Goal: Transaction & Acquisition: Download file/media

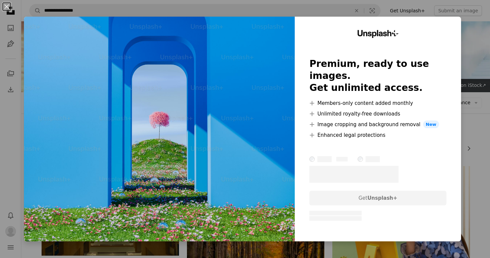
scroll to position [233, 0]
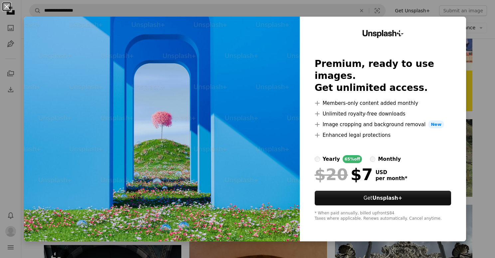
click at [7, 3] on button "An X shape" at bounding box center [7, 7] width 8 height 8
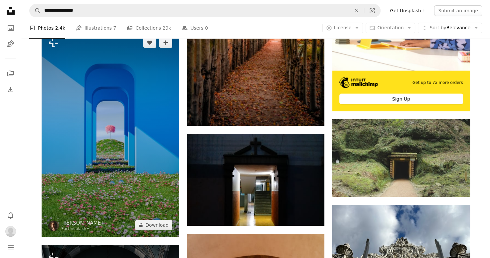
drag, startPoint x: 121, startPoint y: 189, endPoint x: 54, endPoint y: 106, distance: 106.9
click at [55, 105] on img at bounding box center [110, 134] width 137 height 206
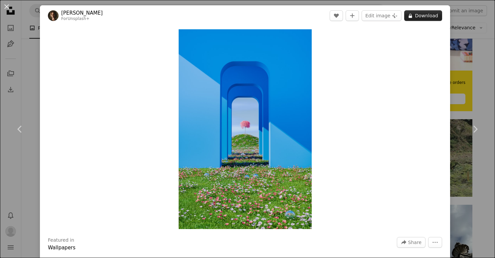
click at [431, 14] on button "A lock Download" at bounding box center [423, 15] width 38 height 11
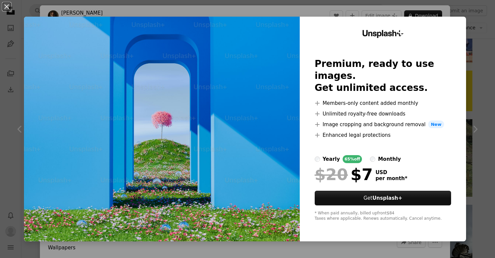
click at [405, 139] on div at bounding box center [383, 147] width 137 height 16
click at [3, 3] on button "An X shape" at bounding box center [7, 7] width 8 height 8
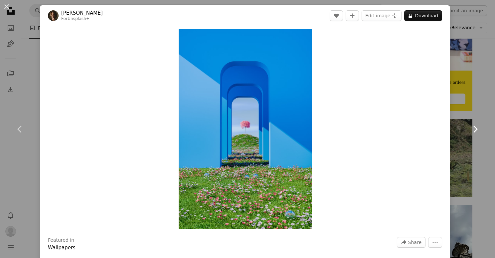
click at [459, 122] on link "Chevron right" at bounding box center [475, 129] width 40 height 64
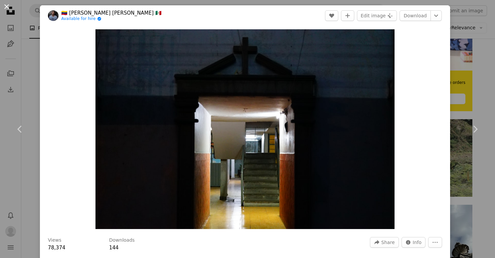
click at [8, 6] on button "An X shape" at bounding box center [7, 7] width 8 height 8
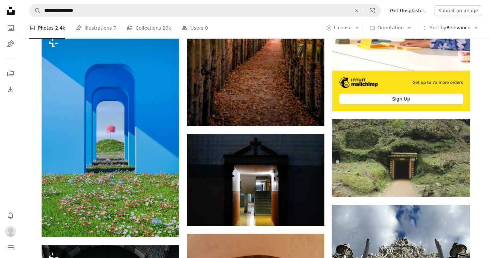
click at [426, 10] on link "Get Unsplash+" at bounding box center [407, 10] width 43 height 11
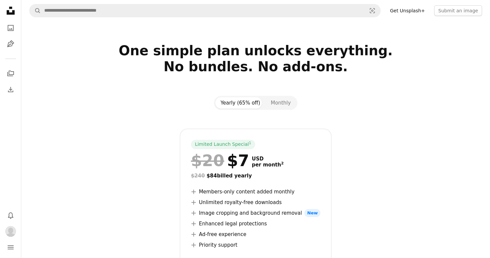
click at [410, 11] on link "Get Unsplash+" at bounding box center [407, 10] width 43 height 11
click at [11, 11] on icon "Unsplash logo Unsplash Home" at bounding box center [10, 10] width 13 height 13
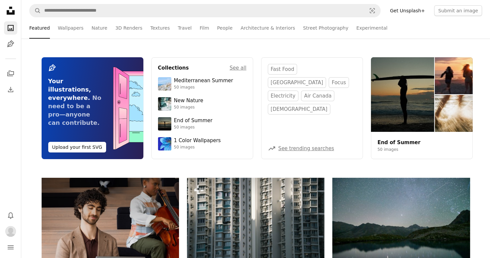
click at [350, 171] on div "Pen Tool Your illustrations, everywhere. No need to be a pro—anyone can contrib…" at bounding box center [255, 108] width 469 height 139
click at [12, 233] on img "Profile" at bounding box center [10, 231] width 11 height 11
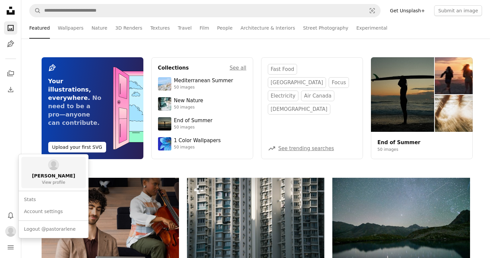
click at [65, 181] on link "[PERSON_NAME] View profile" at bounding box center [53, 172] width 65 height 31
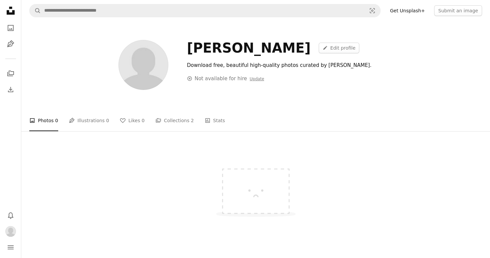
click at [11, 13] on icon at bounding box center [11, 11] width 8 height 8
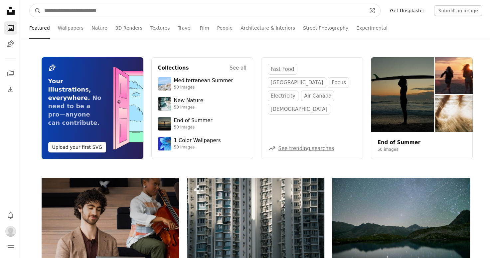
click at [60, 11] on input "Find visuals sitewide" at bounding box center [202, 10] width 323 height 13
type input "*******"
click at [30, 4] on button "A magnifying glass" at bounding box center [35, 10] width 11 height 13
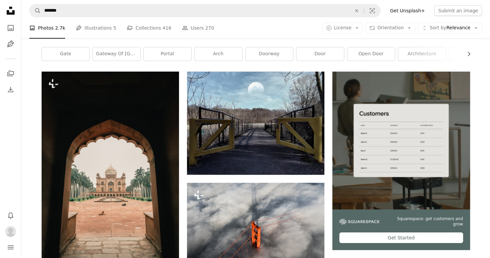
scroll to position [100, 0]
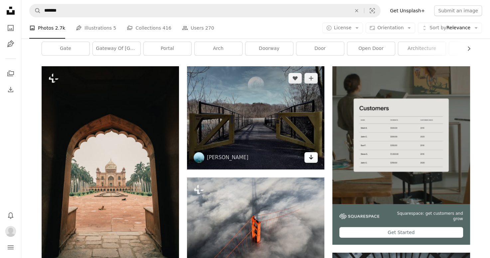
click at [309, 158] on icon "Arrow pointing down" at bounding box center [310, 157] width 5 height 8
